Goal: Task Accomplishment & Management: Manage account settings

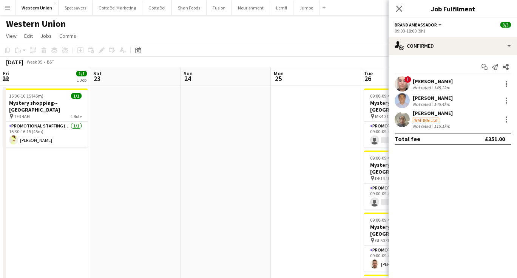
scroll to position [0, 319]
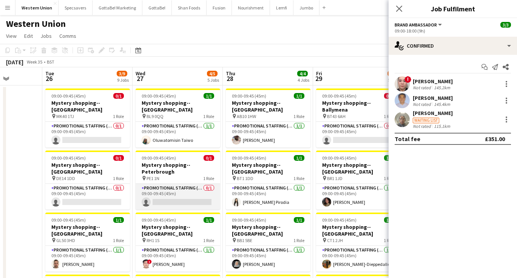
click at [143, 188] on app-card-role "Promotional Staffing (Mystery Shopper) 0/1 09:00-09:45 (45m) single-neutral-act…" at bounding box center [178, 197] width 85 height 26
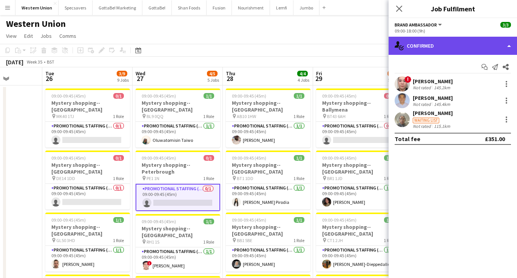
click at [450, 42] on div "single-neutral-actions-check-2 Confirmed" at bounding box center [453, 46] width 128 height 18
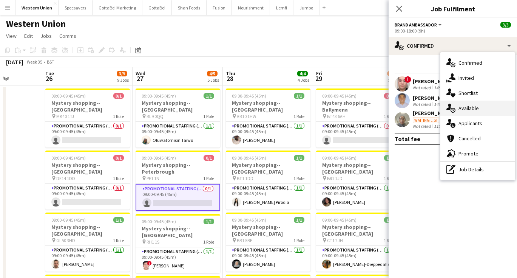
click at [461, 111] on div "single-neutral-actions-upload Available" at bounding box center [477, 107] width 75 height 15
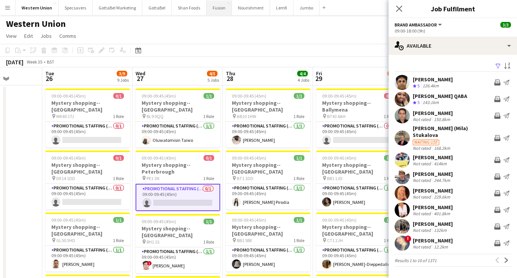
click at [211, 9] on button "Fusion Close" at bounding box center [219, 7] width 25 height 15
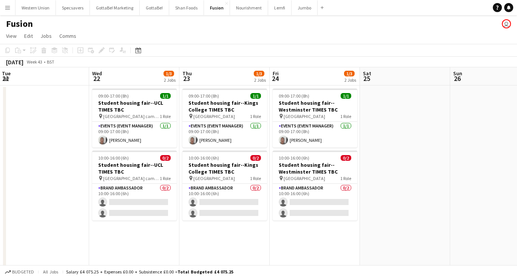
scroll to position [0, 181]
click at [32, 12] on button "Western Union Close" at bounding box center [35, 7] width 40 height 15
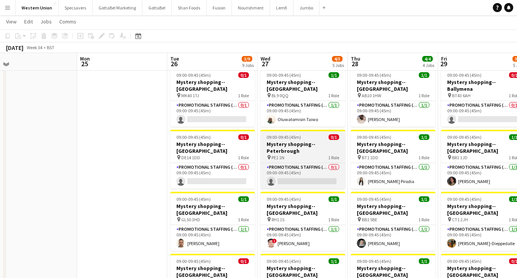
scroll to position [20, 0]
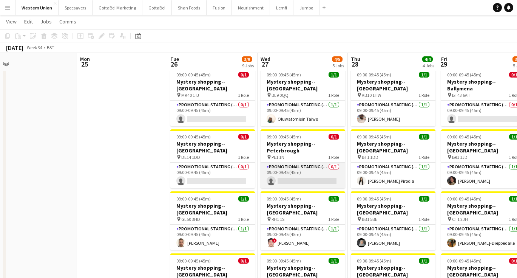
click at [312, 174] on app-card-role "Promotional Staffing (Mystery Shopper) 0/1 09:00-09:45 (45m) single-neutral-act…" at bounding box center [303, 175] width 85 height 26
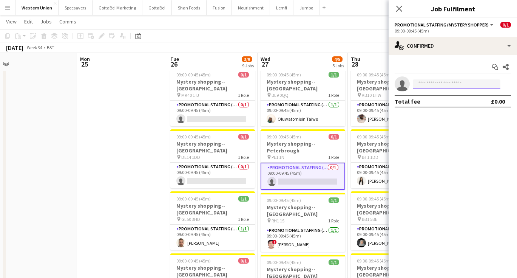
click at [435, 83] on input at bounding box center [457, 83] width 88 height 9
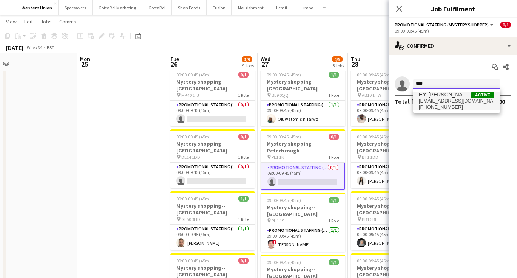
type input "****"
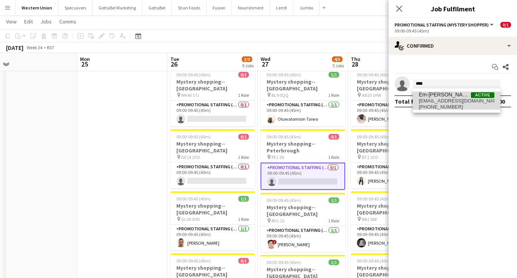
click at [440, 105] on span "[PHONE_NUMBER]" at bounding box center [457, 107] width 76 height 6
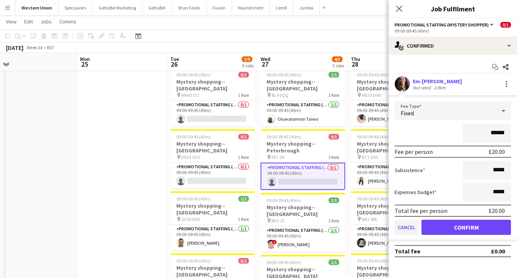
click at [407, 228] on button "Cancel" at bounding box center [407, 226] width 24 height 15
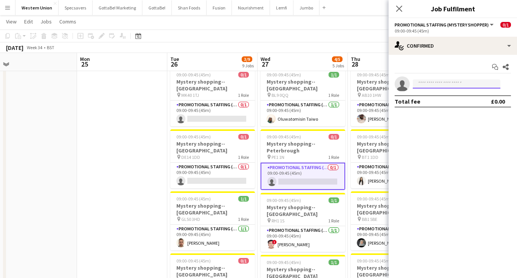
click at [431, 85] on input at bounding box center [457, 83] width 88 height 9
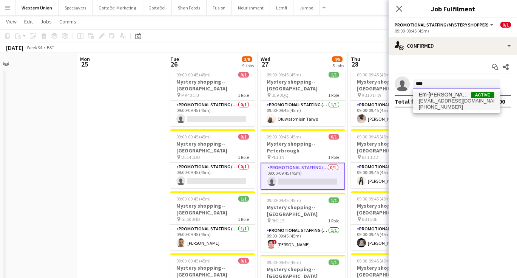
type input "****"
click at [438, 105] on span "[PHONE_NUMBER]" at bounding box center [457, 107] width 76 height 6
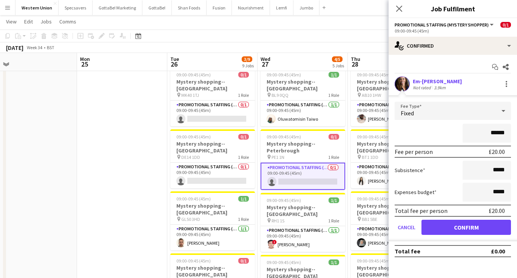
click at [452, 232] on button "Confirm" at bounding box center [467, 226] width 90 height 15
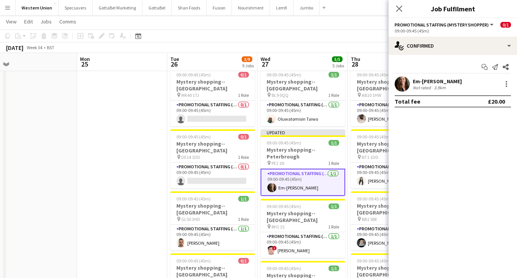
click at [426, 79] on div "Em-[PERSON_NAME]" at bounding box center [437, 81] width 49 height 7
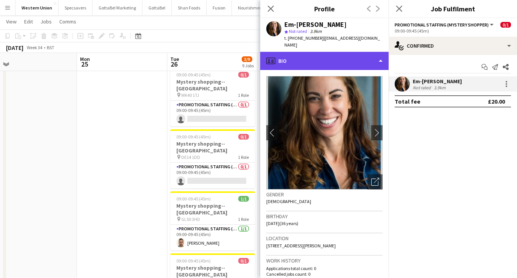
click at [311, 52] on div "profile Bio" at bounding box center [324, 61] width 128 height 18
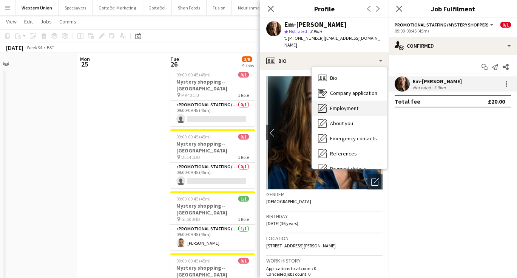
click at [334, 105] on span "Employment" at bounding box center [344, 108] width 28 height 7
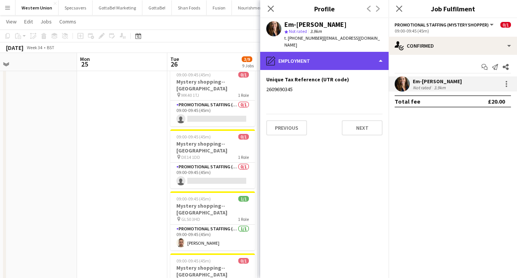
click at [326, 52] on div "pencil4 Employment" at bounding box center [324, 61] width 128 height 18
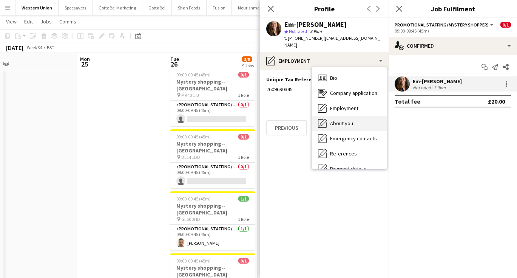
click at [336, 120] on div "About you About you" at bounding box center [349, 123] width 75 height 15
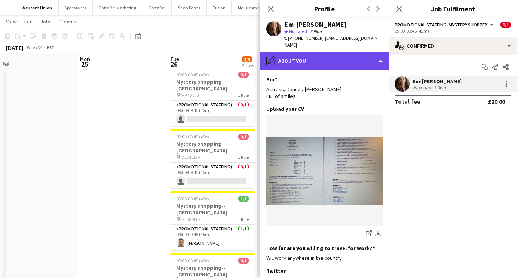
click at [315, 57] on div "pencil4 About you" at bounding box center [324, 61] width 128 height 18
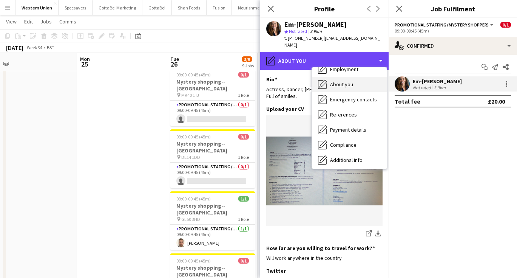
scroll to position [42, 0]
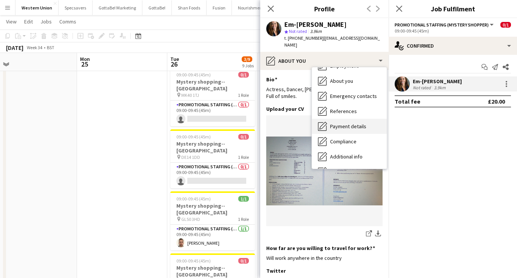
click at [349, 124] on div "Payment details Payment details" at bounding box center [349, 126] width 75 height 15
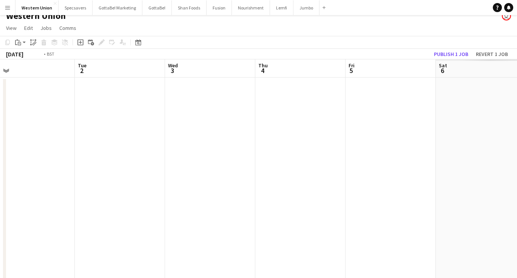
scroll to position [0, 293]
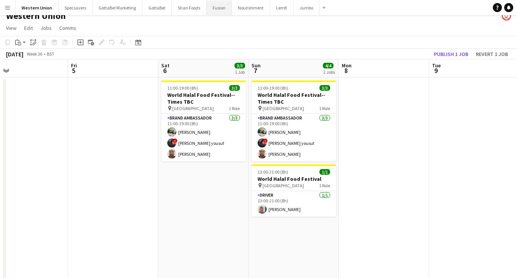
click at [216, 6] on button "Fusion Close" at bounding box center [219, 7] width 25 height 15
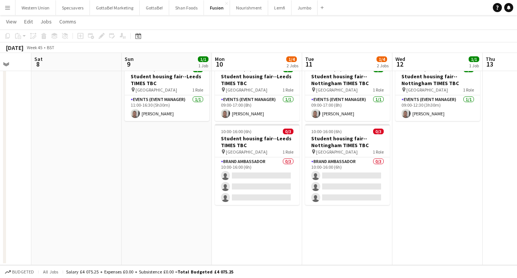
scroll to position [0, 241]
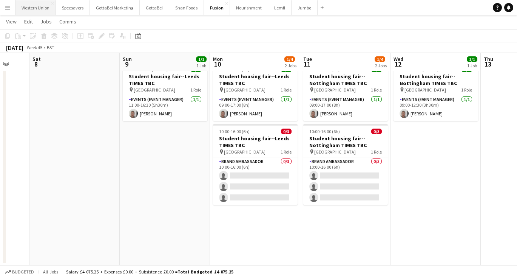
click at [42, 6] on button "Western Union Close" at bounding box center [35, 7] width 40 height 15
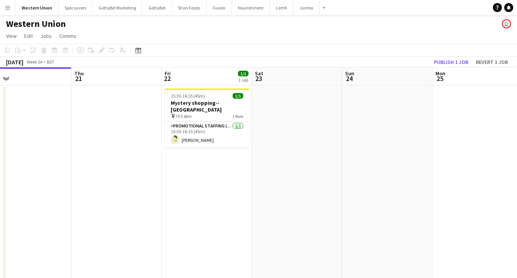
scroll to position [0, 295]
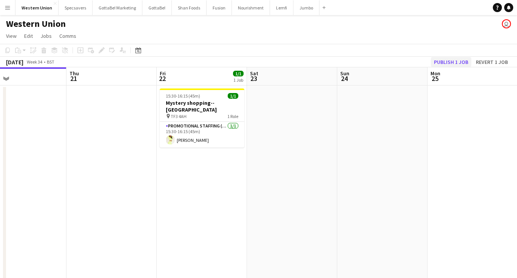
click at [454, 63] on button "Publish 1 job" at bounding box center [451, 62] width 40 height 10
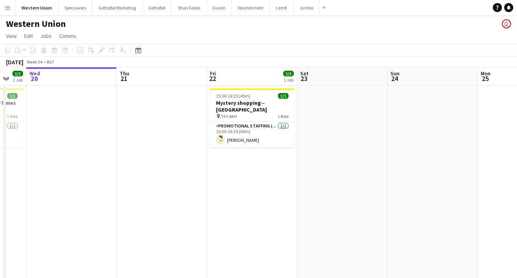
scroll to position [0, 0]
